Goal: Navigation & Orientation: Find specific page/section

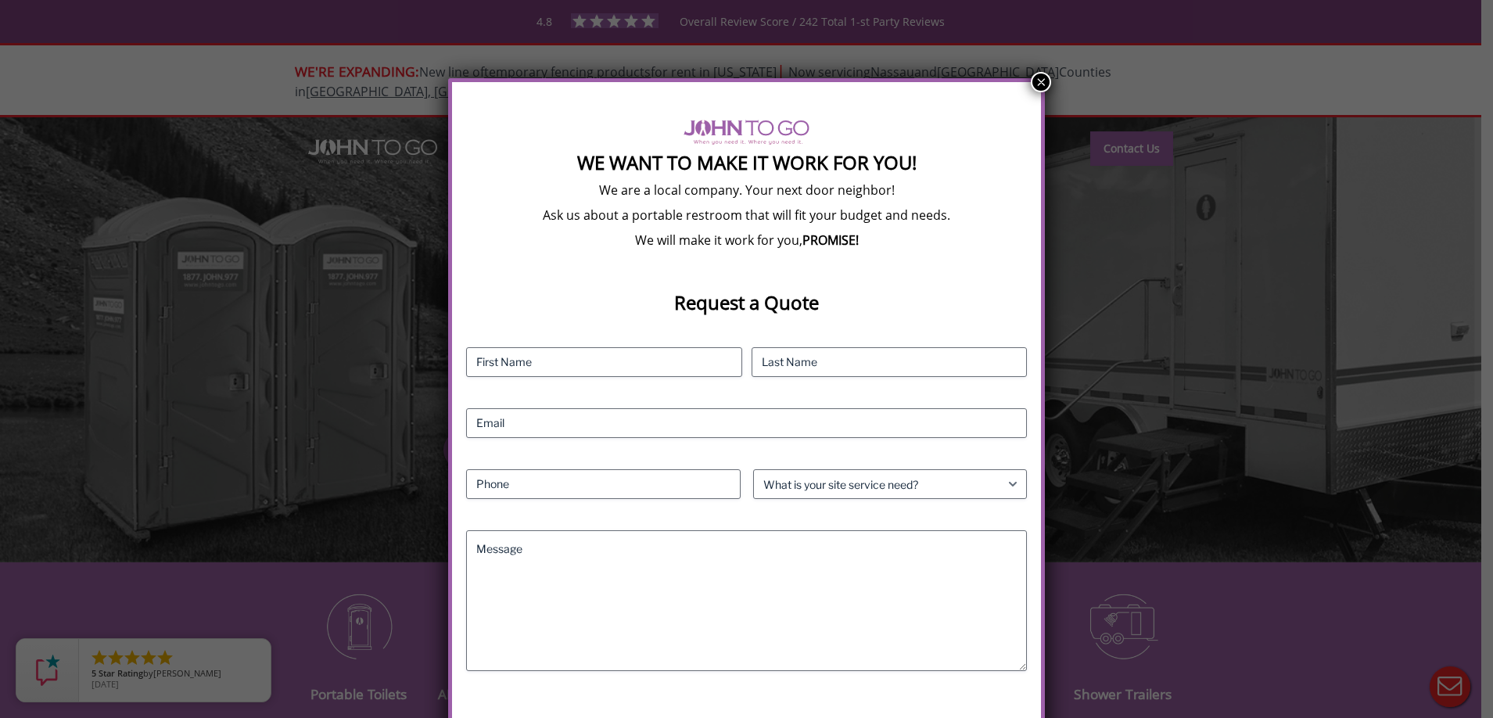
click at [1036, 85] on button "×" at bounding box center [1041, 82] width 20 height 20
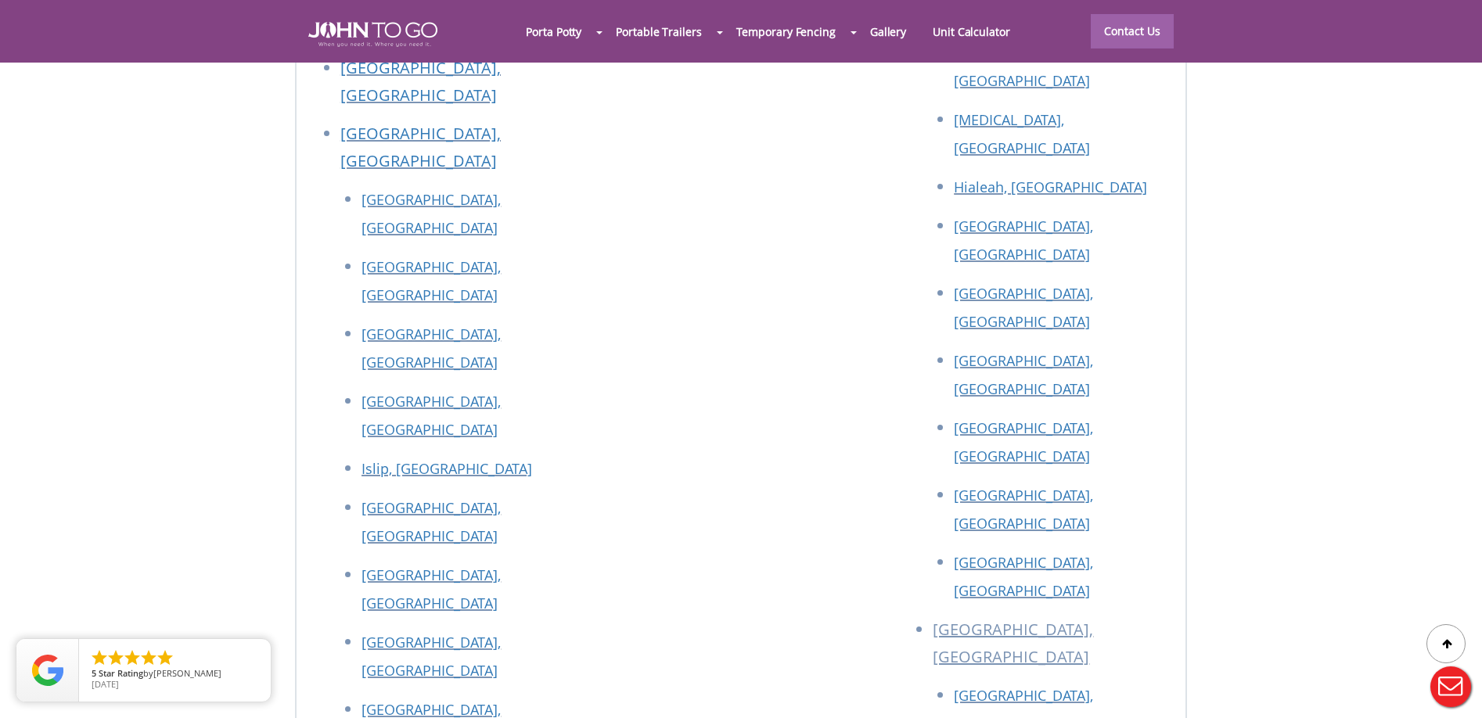
scroll to position [6884, 0]
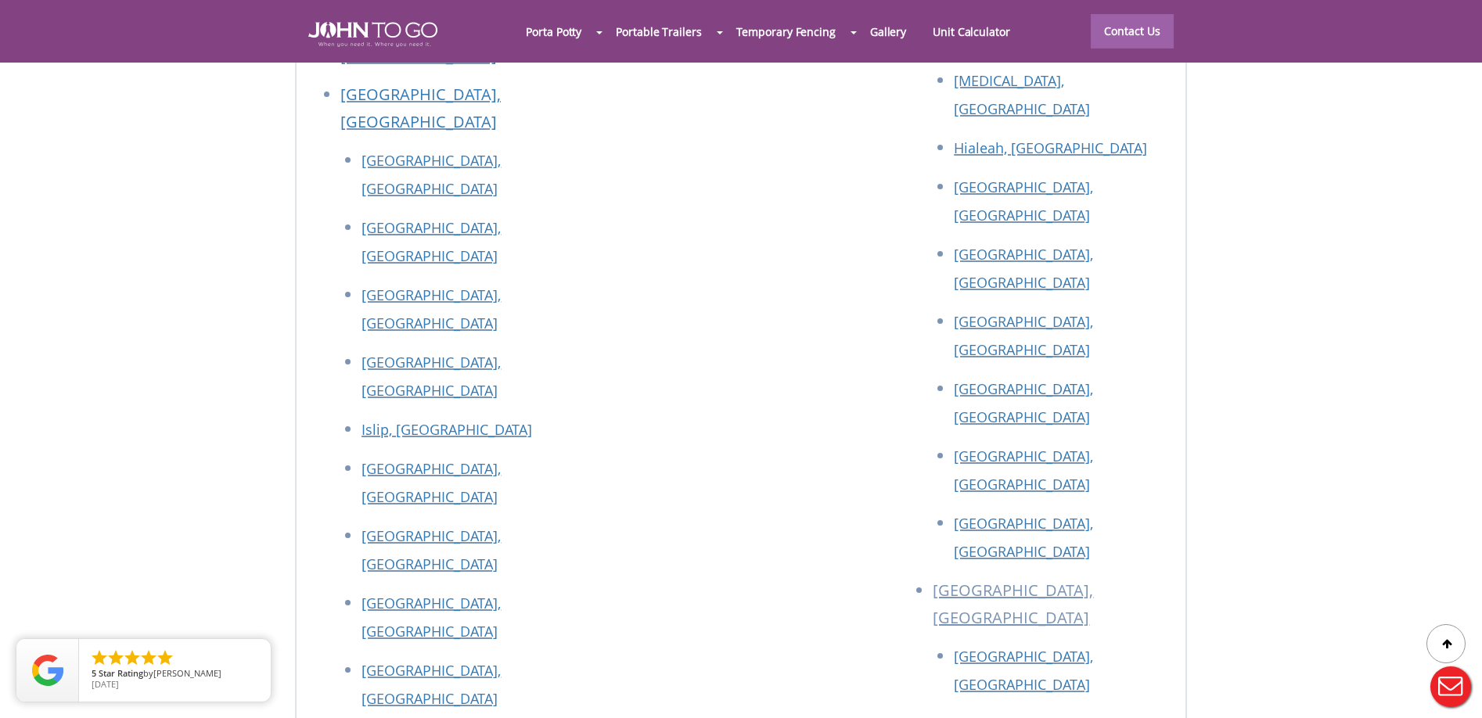
click at [922, 380] on div at bounding box center [741, 359] width 1482 height 718
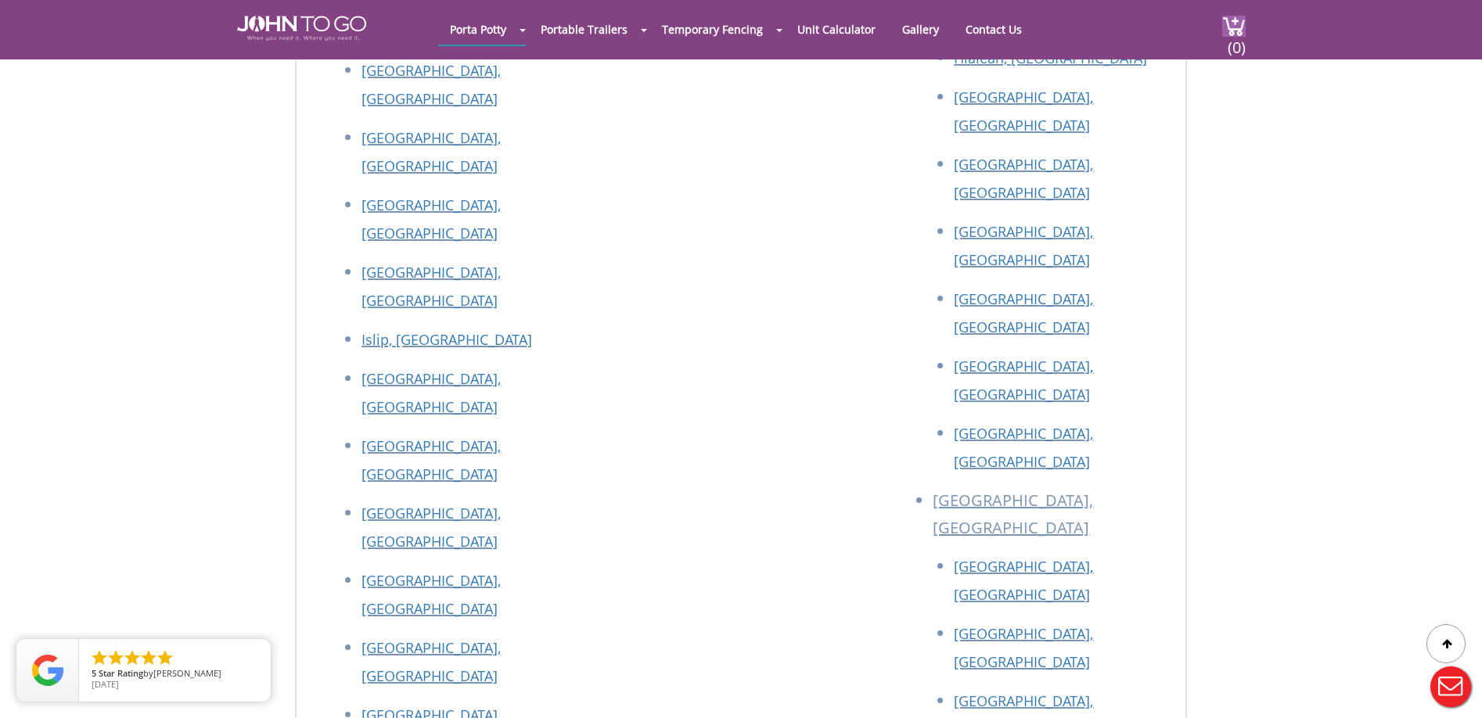
scroll to position [3755, 0]
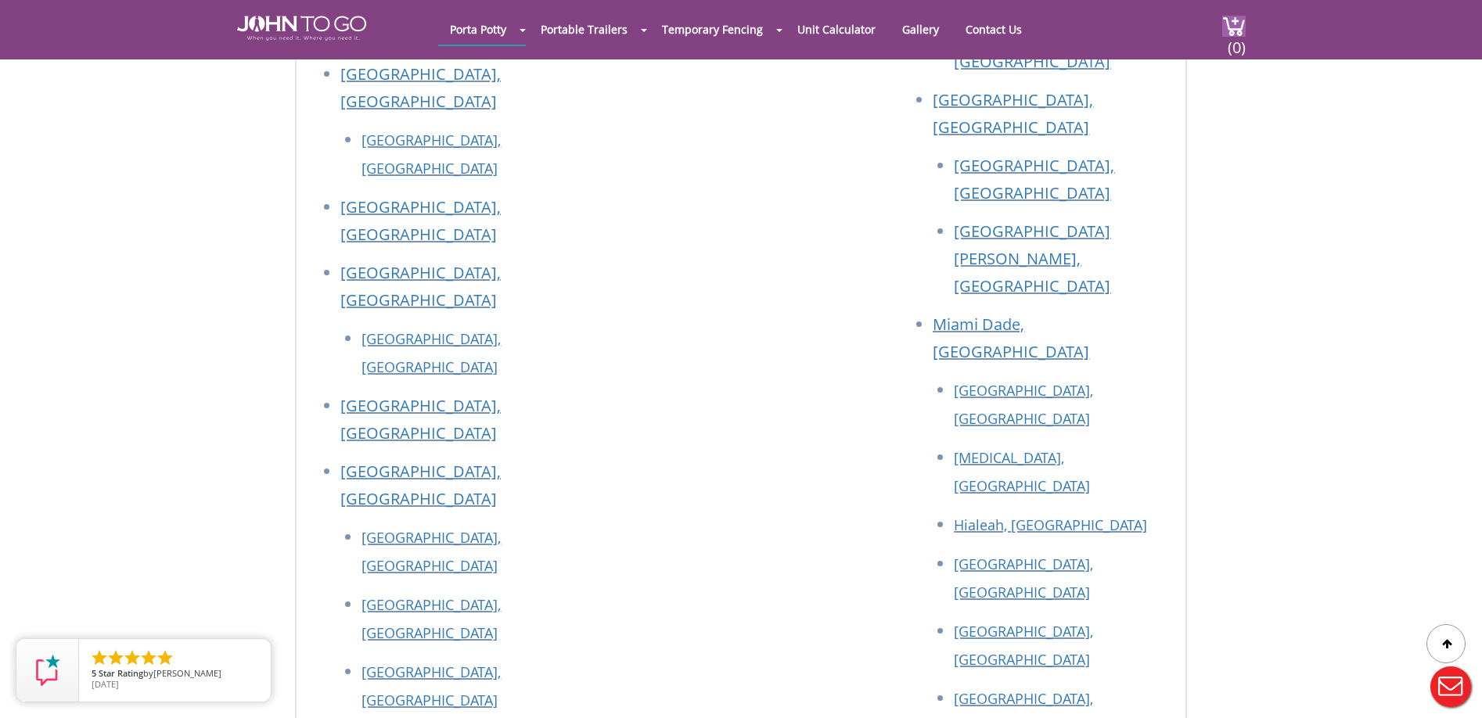
scroll to position [2034, 0]
